Goal: Task Accomplishment & Management: Complete application form

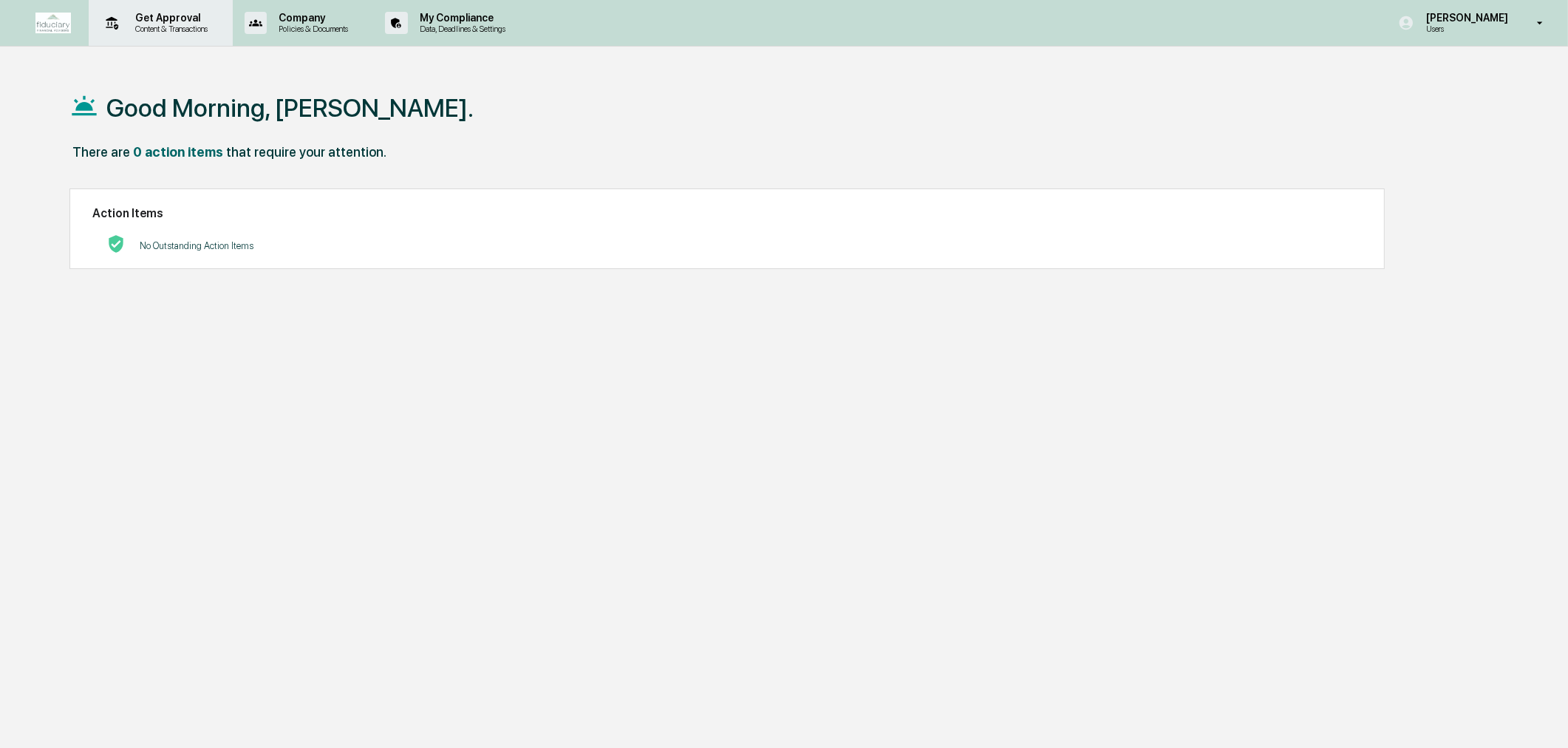
click at [176, 24] on p "Content & Transactions" at bounding box center [170, 29] width 92 height 10
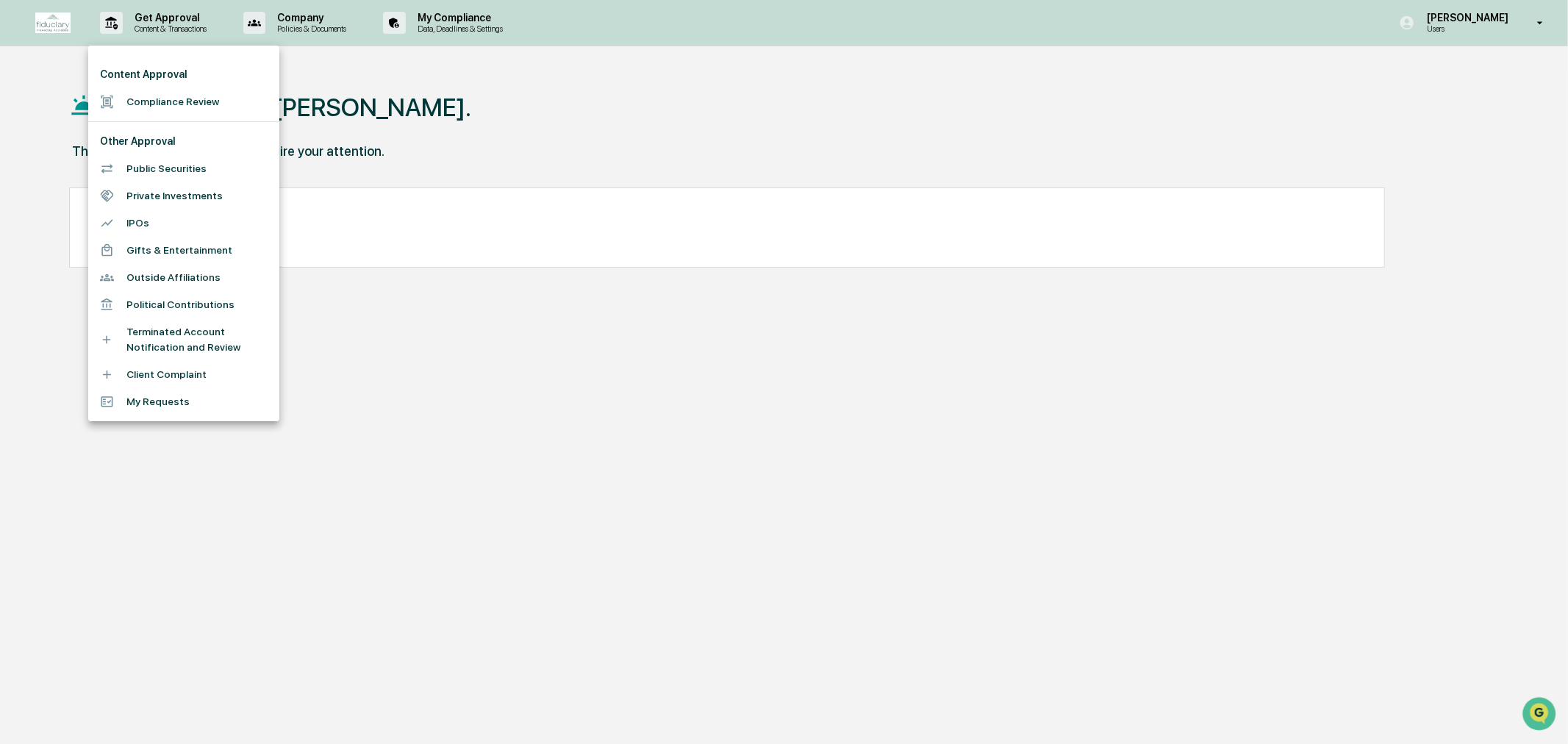
click at [200, 103] on li "Compliance Review" at bounding box center [184, 102] width 191 height 27
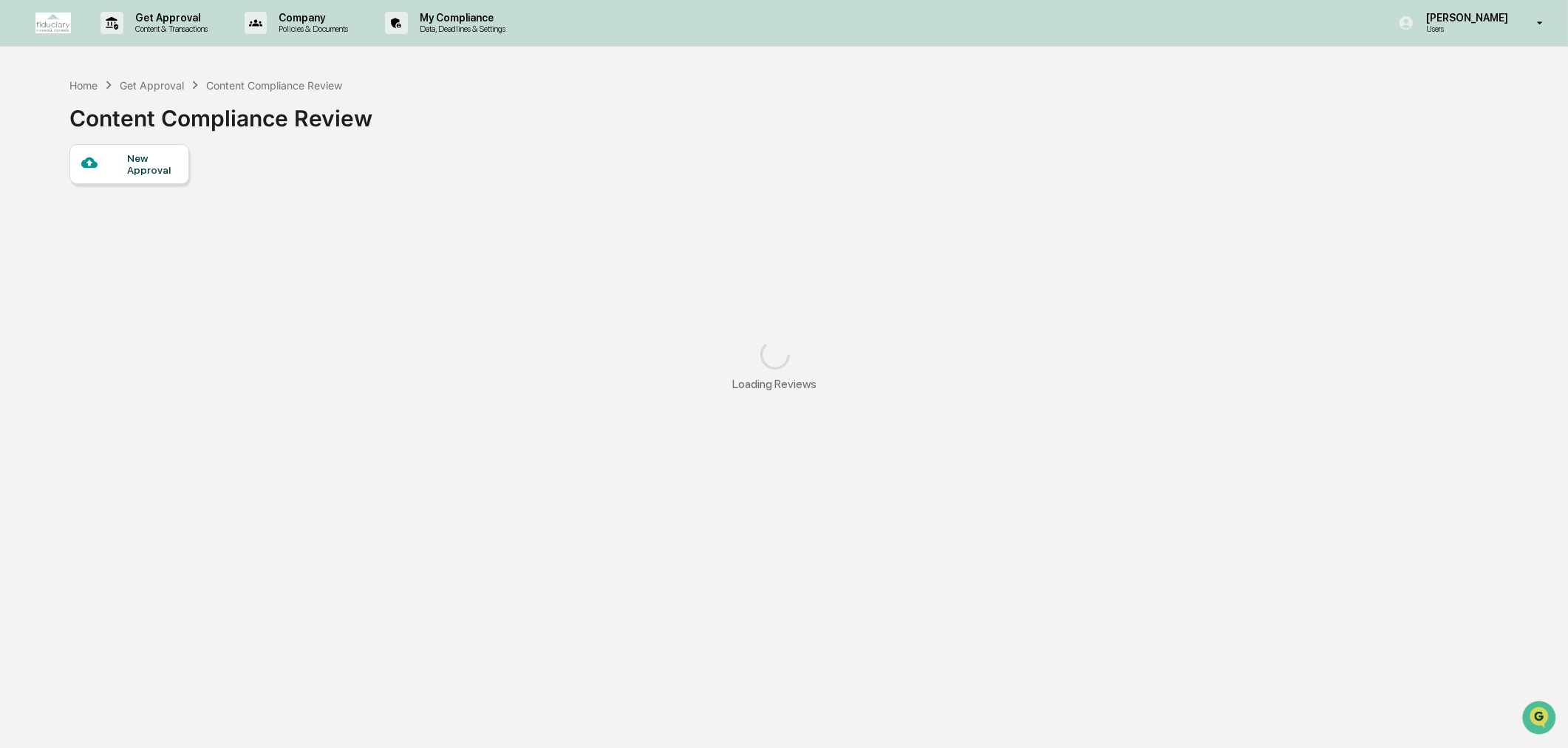
click at [133, 176] on div "New Approval" at bounding box center [151, 164] width 49 height 24
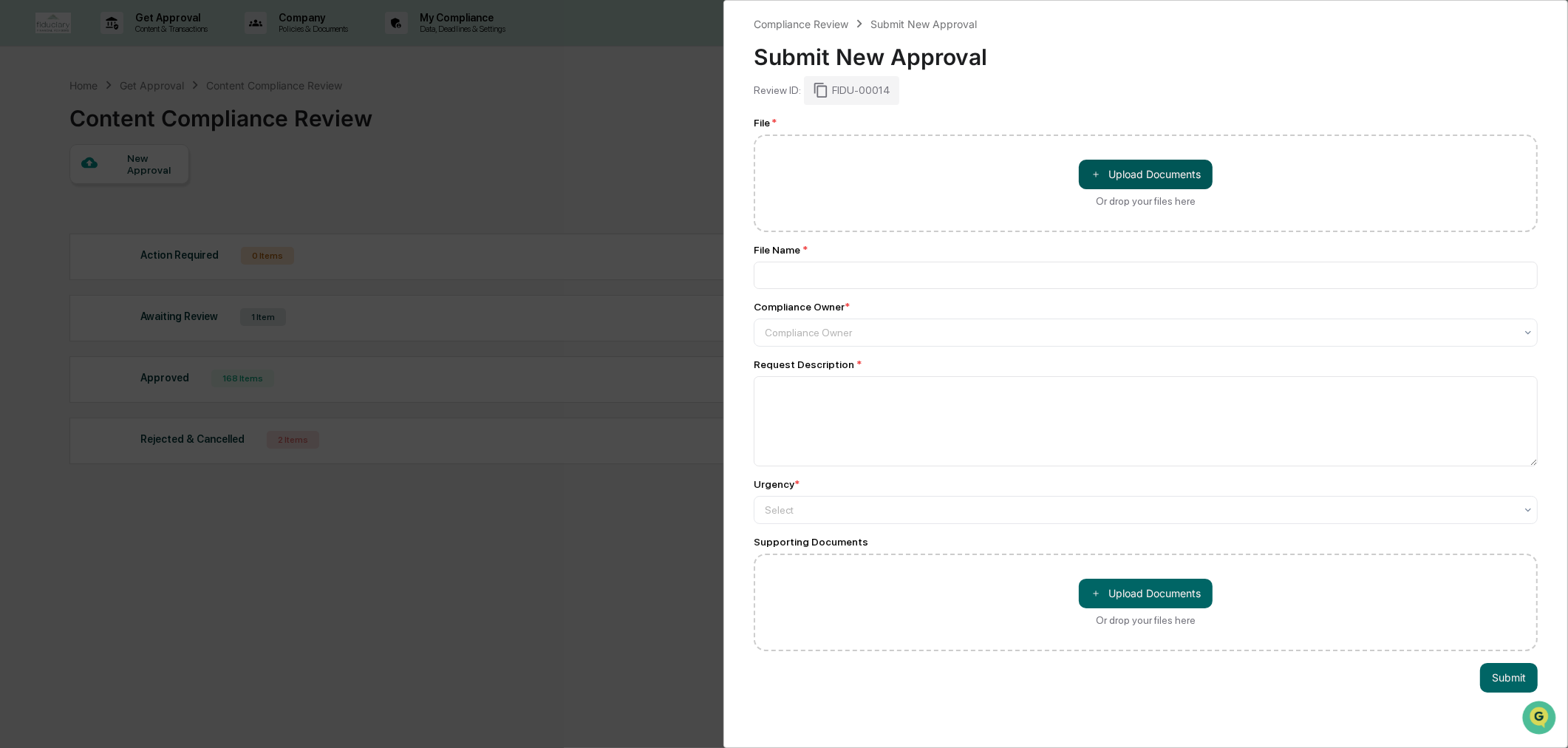
click at [1159, 183] on button "＋ Upload Documents" at bounding box center [1145, 174] width 134 height 29
type input "**********"
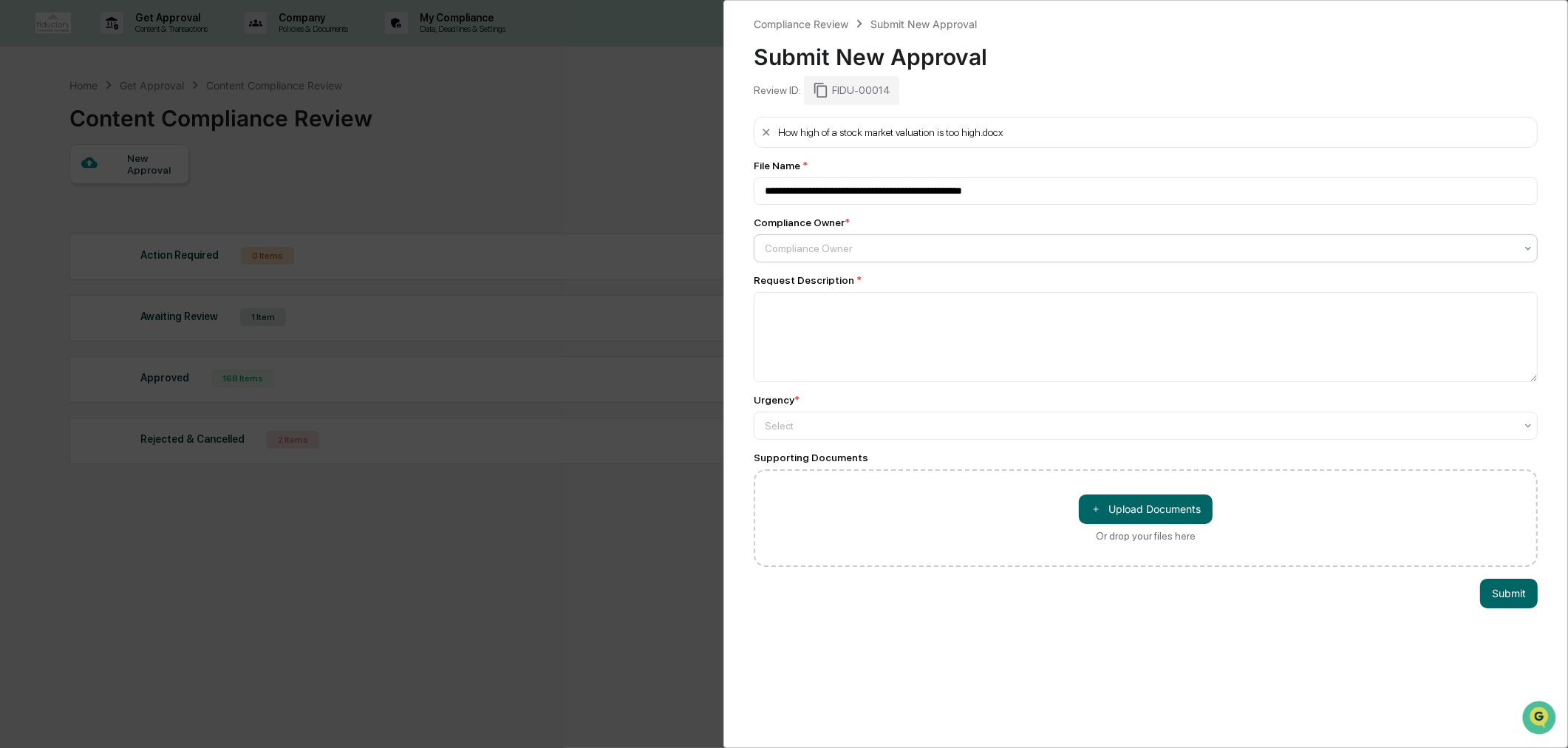
click at [868, 262] on div "Compliance Owner" at bounding box center [1145, 247] width 784 height 28
click at [866, 286] on div "[PERSON_NAME]" at bounding box center [1141, 286] width 775 height 29
click at [853, 323] on textarea at bounding box center [1145, 337] width 784 height 90
type textarea "********"
click at [818, 427] on div at bounding box center [1140, 425] width 750 height 15
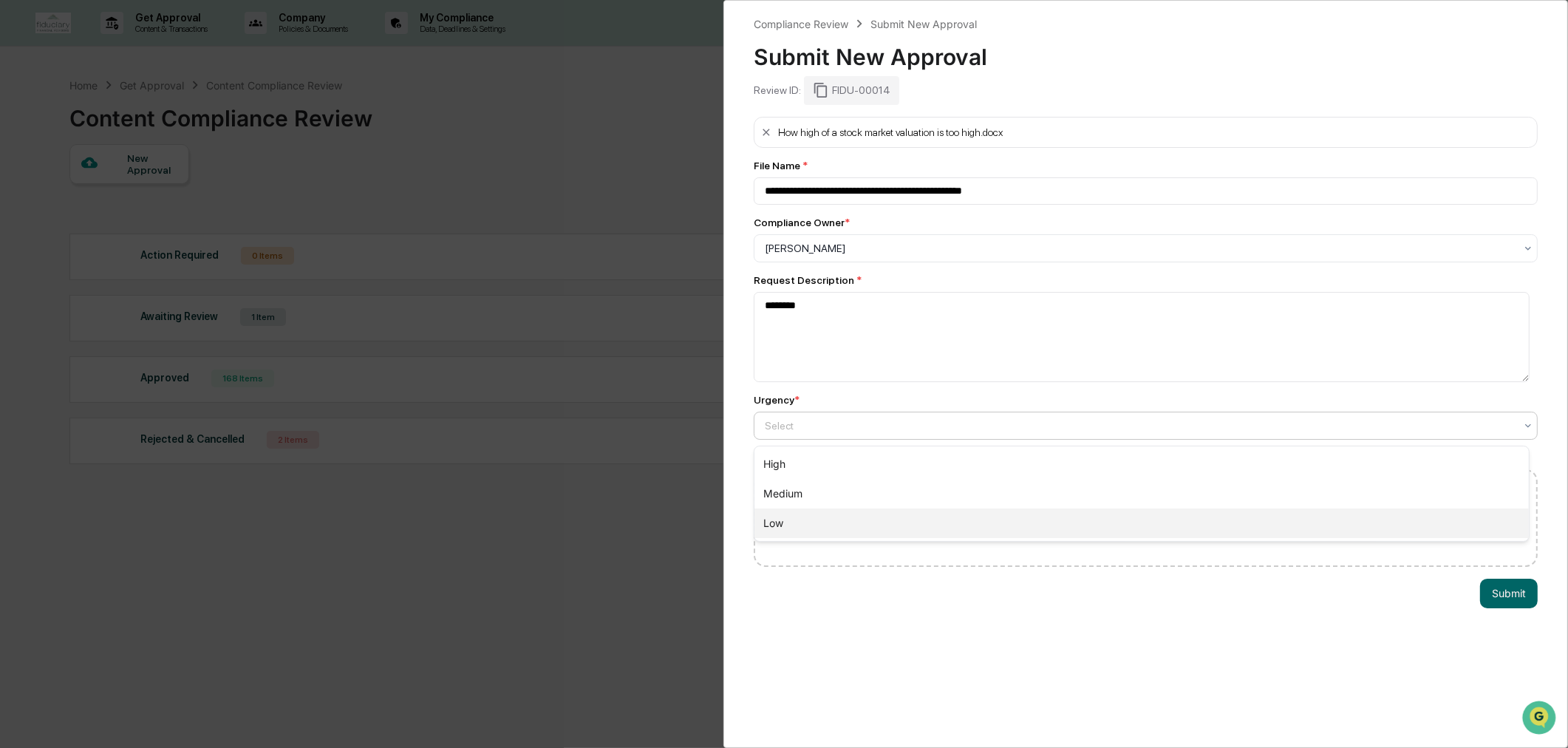
click at [823, 493] on div "Medium" at bounding box center [1141, 493] width 775 height 29
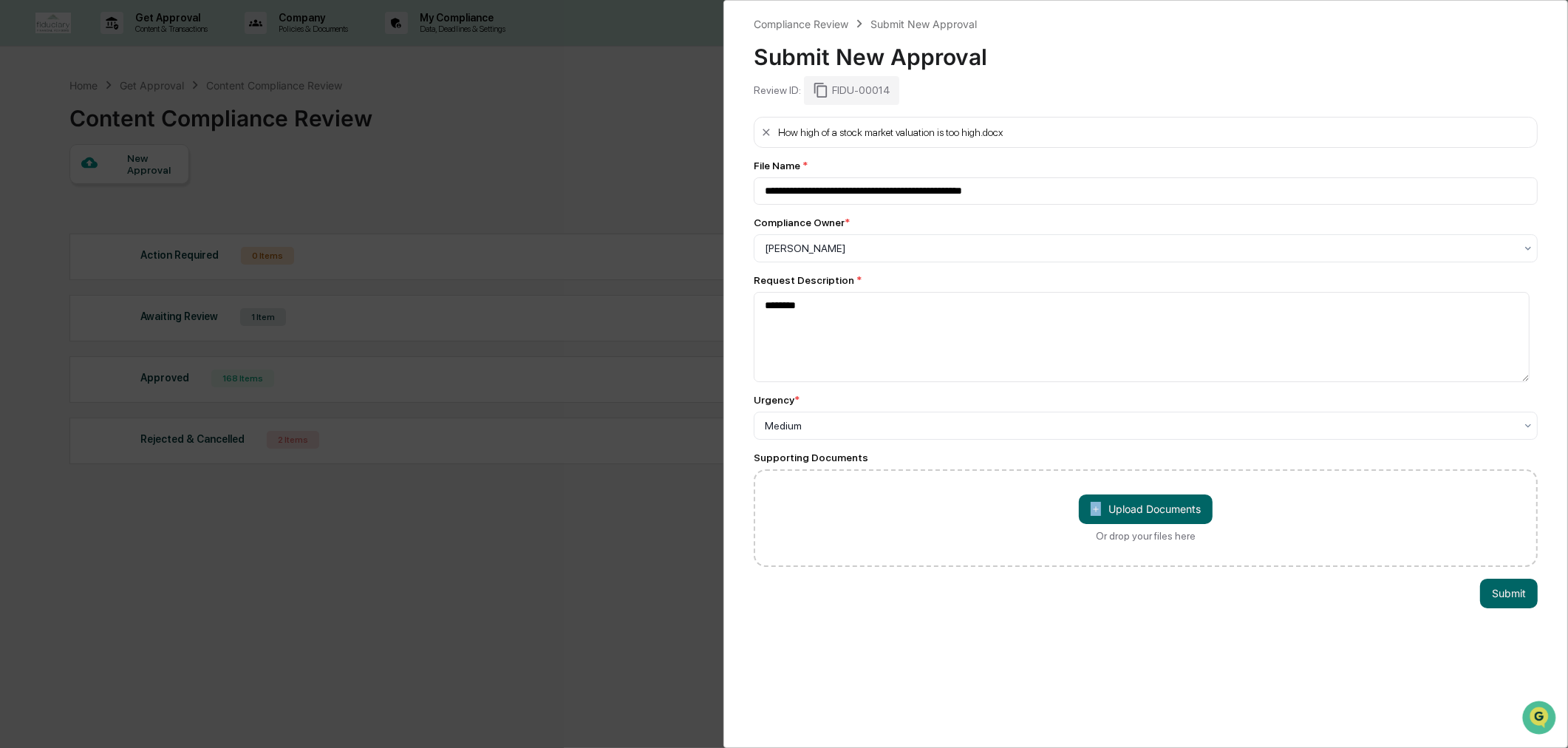
click at [823, 493] on div "＋ Upload Documents Or drop your files here" at bounding box center [1145, 518] width 784 height 98
click at [1487, 597] on button "Submit" at bounding box center [1509, 593] width 58 height 29
